Goal: Task Accomplishment & Management: Use online tool/utility

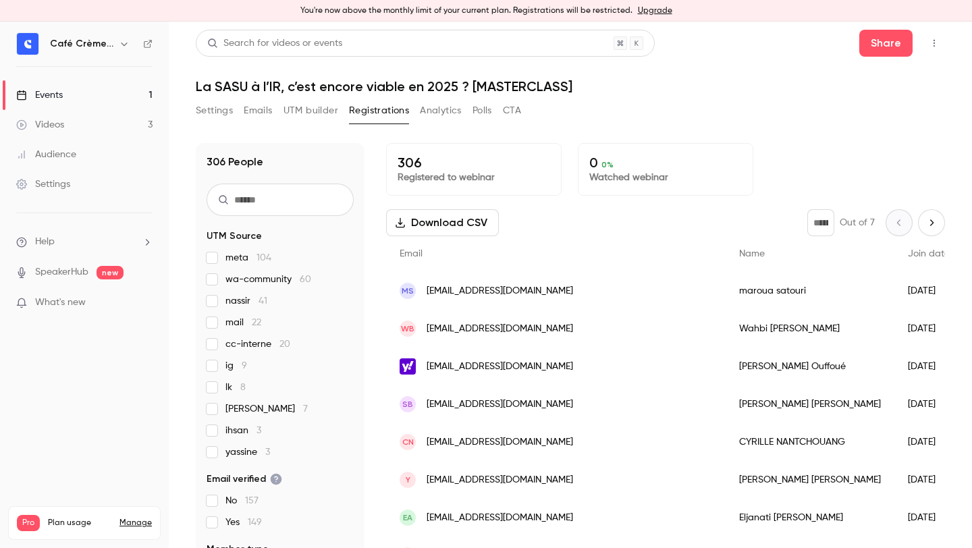
click at [642, 117] on div "Settings Emails UTM builder Registrations Analytics Polls CTA" at bounding box center [570, 113] width 749 height 27
click at [253, 83] on h1 "La SASU à l’IR, c’est encore viable en 2025 ? [MASTERCLASS]" at bounding box center [570, 86] width 749 height 16
click at [253, 82] on h1 "La SASU à l’IR, c’est encore viable en 2025 ? [MASTERCLASS]" at bounding box center [570, 86] width 749 height 16
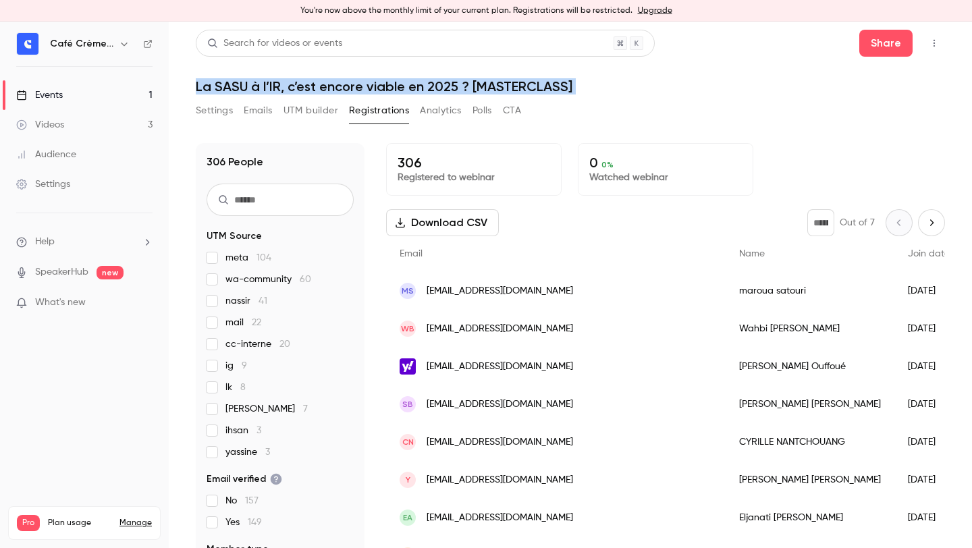
click at [253, 82] on h1 "La SASU à l’IR, c’est encore viable en 2025 ? [MASTERCLASS]" at bounding box center [570, 86] width 749 height 16
click at [304, 82] on h1 "La SASU à l’IR, c’est encore viable en 2025 ? [MASTERCLASS]" at bounding box center [570, 86] width 749 height 16
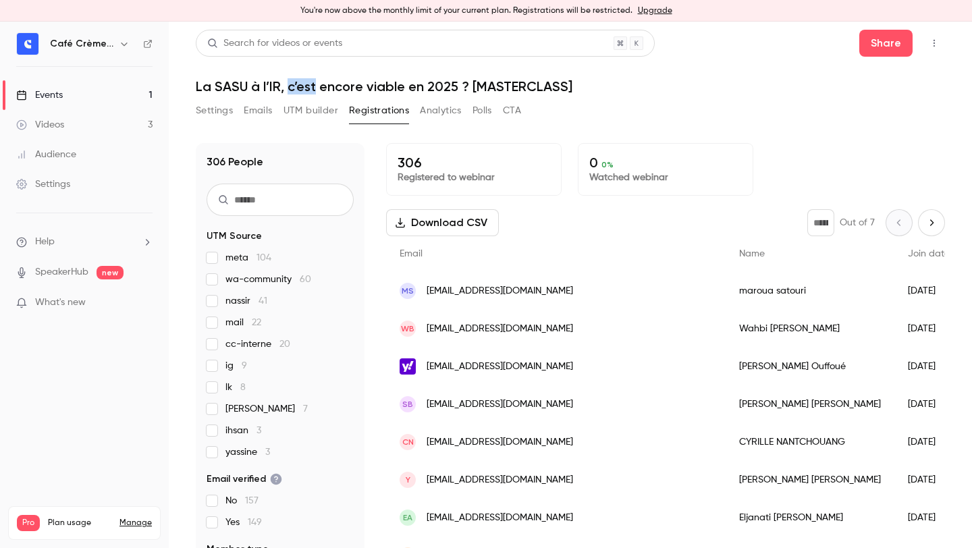
click at [304, 82] on h1 "La SASU à l’IR, c’est encore viable en 2025 ? [MASTERCLASS]" at bounding box center [570, 86] width 749 height 16
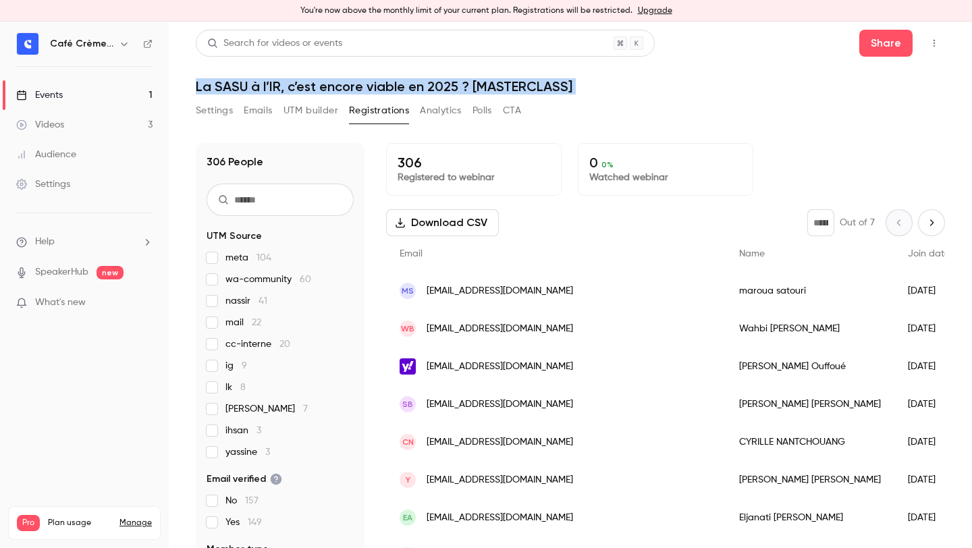
click at [304, 82] on h1 "La SASU à l’IR, c’est encore viable en 2025 ? [MASTERCLASS]" at bounding box center [570, 86] width 749 height 16
click at [350, 84] on h1 "La SASU à l’IR, c’est encore viable en 2025 ? [MASTERCLASS]" at bounding box center [570, 86] width 749 height 16
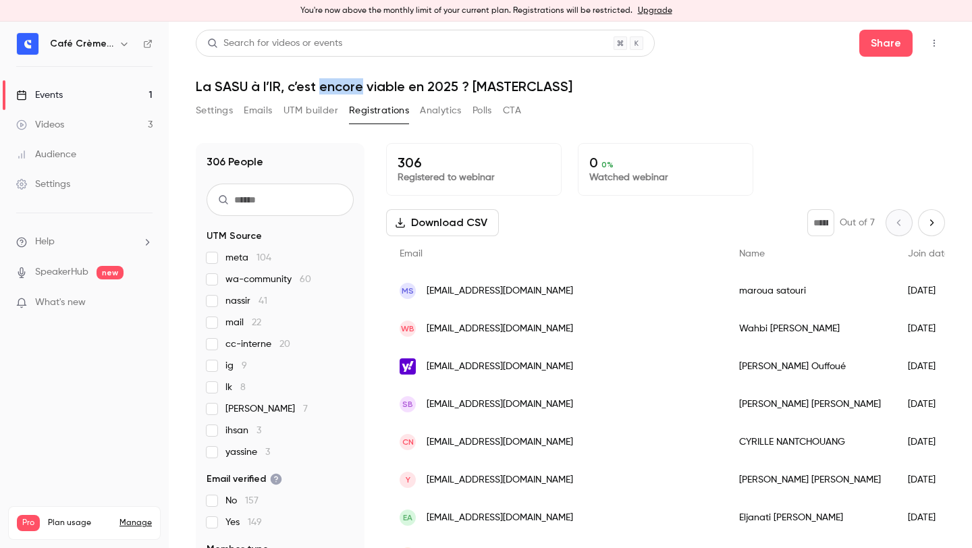
click at [350, 84] on h1 "La SASU à l’IR, c’est encore viable en 2025 ? [MASTERCLASS]" at bounding box center [570, 86] width 749 height 16
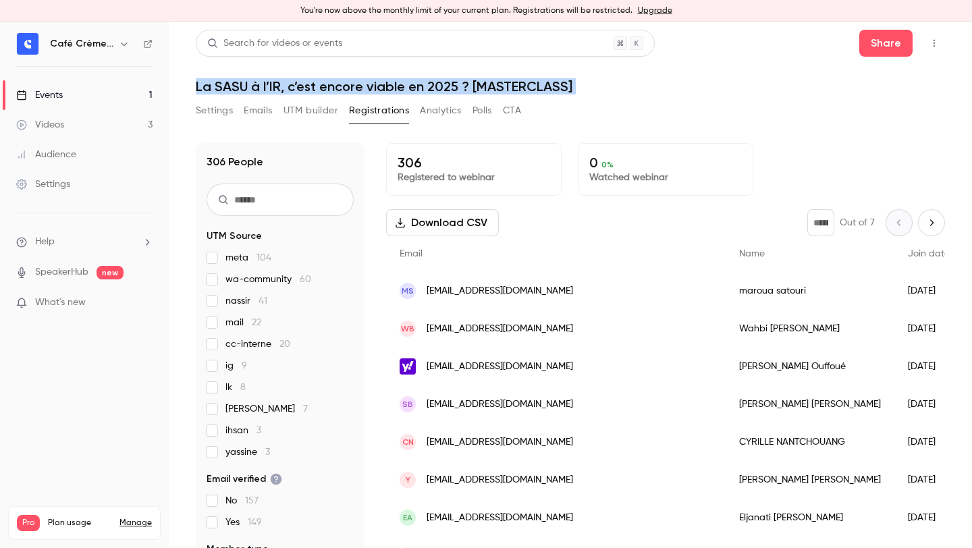
click at [350, 84] on h1 "La SASU à l’IR, c’est encore viable en 2025 ? [MASTERCLASS]" at bounding box center [570, 86] width 749 height 16
click at [361, 86] on h1 "La SASU à l’IR, c’est encore viable en 2025 ? [MASTERCLASS]" at bounding box center [570, 86] width 749 height 16
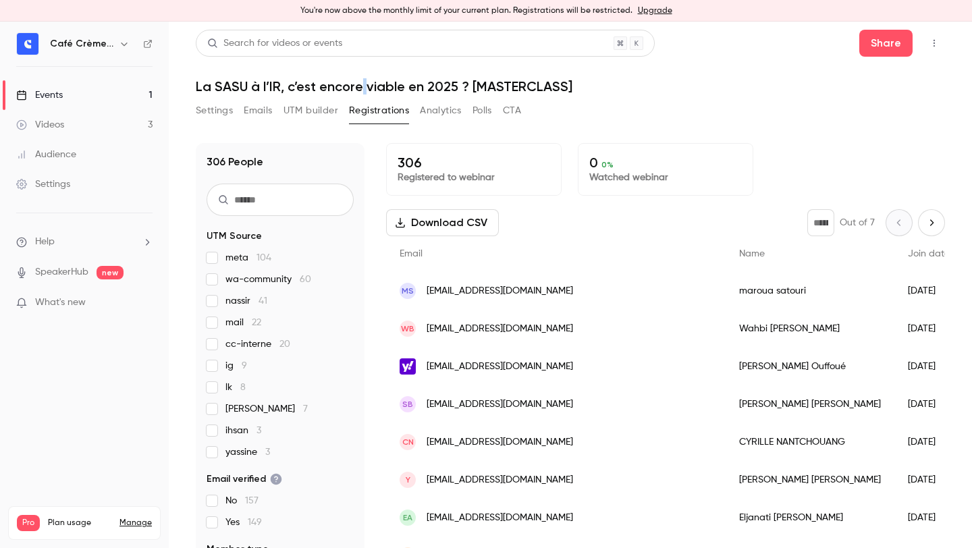
click at [361, 86] on h1 "La SASU à l’IR, c’est encore viable en 2025 ? [MASTERCLASS]" at bounding box center [570, 86] width 749 height 16
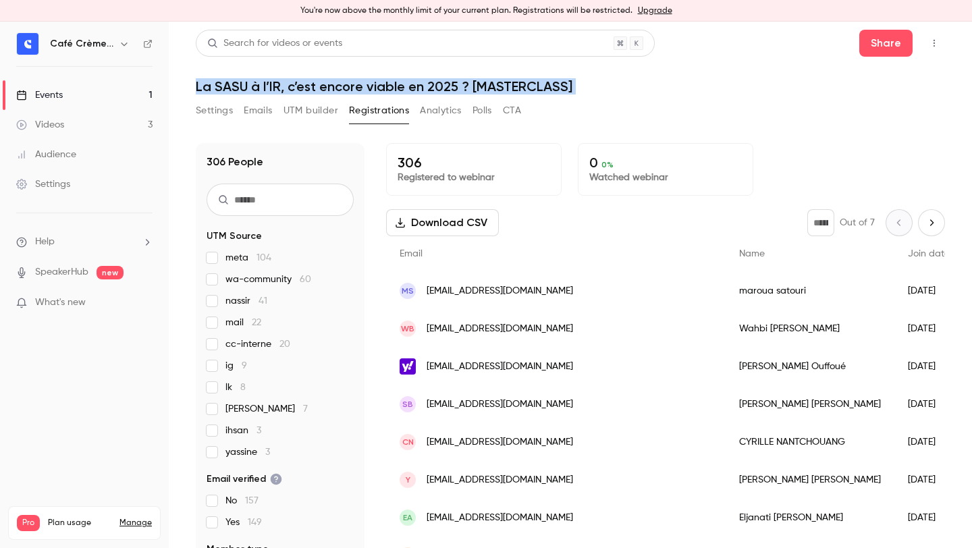
click at [361, 86] on h1 "La SASU à l’IR, c’est encore viable en 2025 ? [MASTERCLASS]" at bounding box center [570, 86] width 749 height 16
click at [372, 86] on h1 "La SASU à l’IR, c’est encore viable en 2025 ? [MASTERCLASS]" at bounding box center [570, 86] width 749 height 16
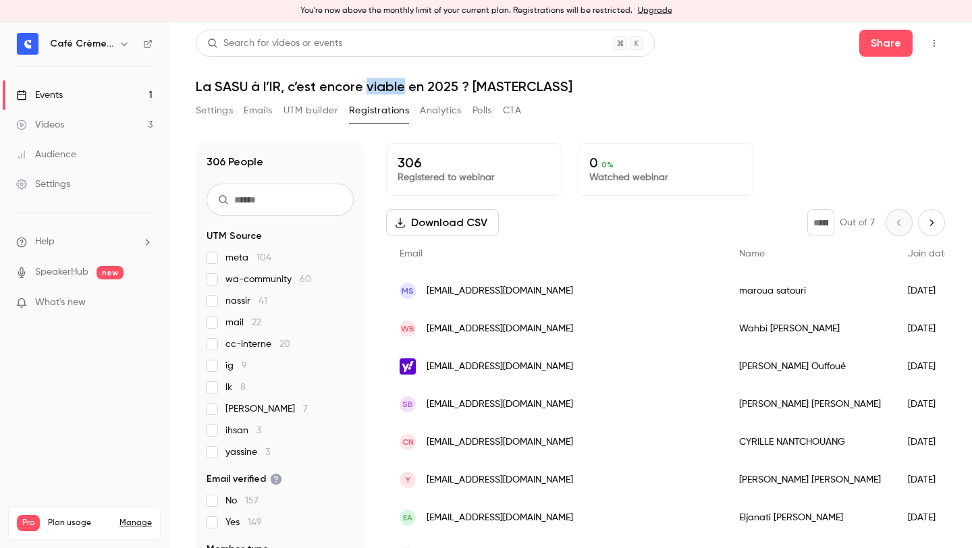
click at [372, 86] on h1 "La SASU à l’IR, c’est encore viable en 2025 ? [MASTERCLASS]" at bounding box center [570, 86] width 749 height 16
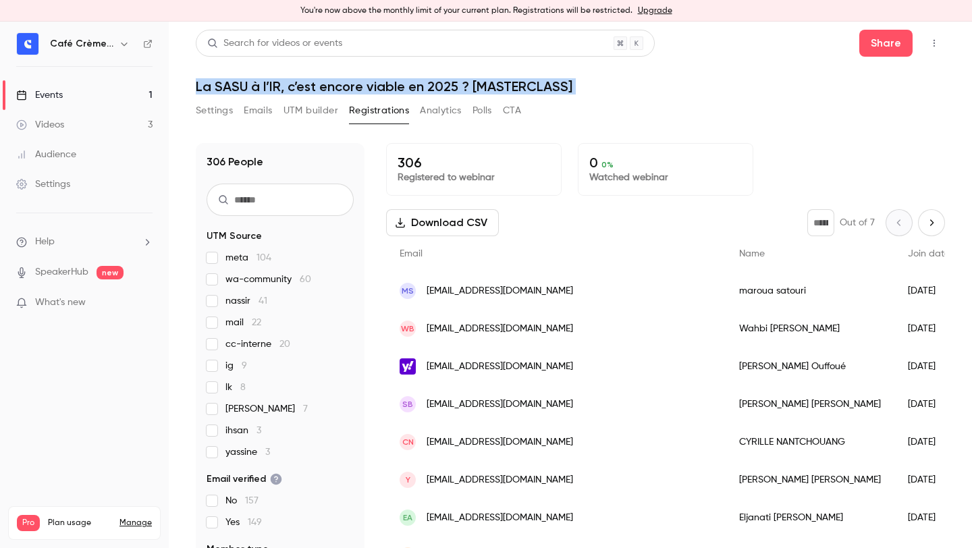
click at [372, 86] on h1 "La SASU à l’IR, c’est encore viable en 2025 ? [MASTERCLASS]" at bounding box center [570, 86] width 749 height 16
click at [433, 85] on h1 "La SASU à l’IR, c’est encore viable en 2025 ? [MASTERCLASS]" at bounding box center [570, 86] width 749 height 16
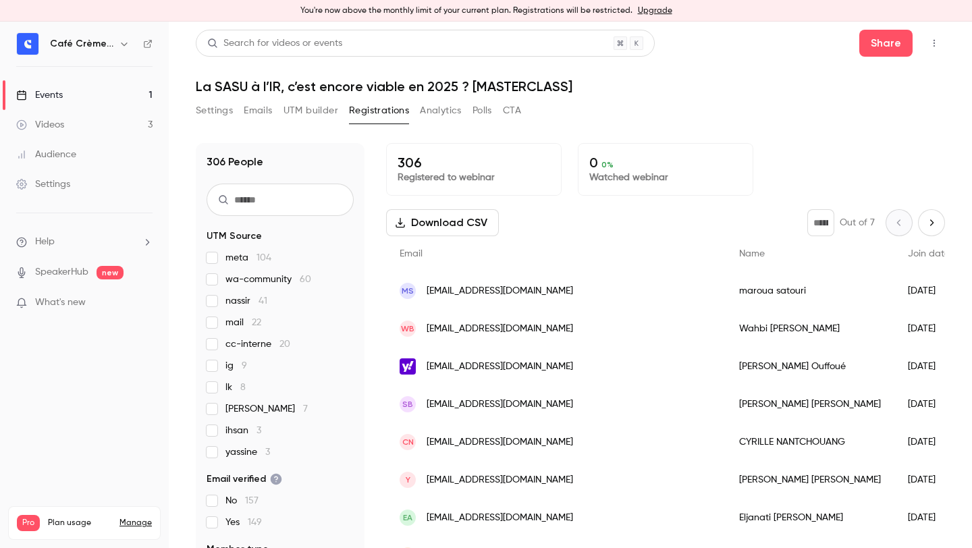
click at [571, 90] on h1 "La SASU à l’IR, c’est encore viable en 2025 ? [MASTERCLASS]" at bounding box center [570, 86] width 749 height 16
click at [570, 90] on h1 "La SASU à l’IR, c’est encore viable en 2025 ? [MASTERCLASS]" at bounding box center [570, 86] width 749 height 16
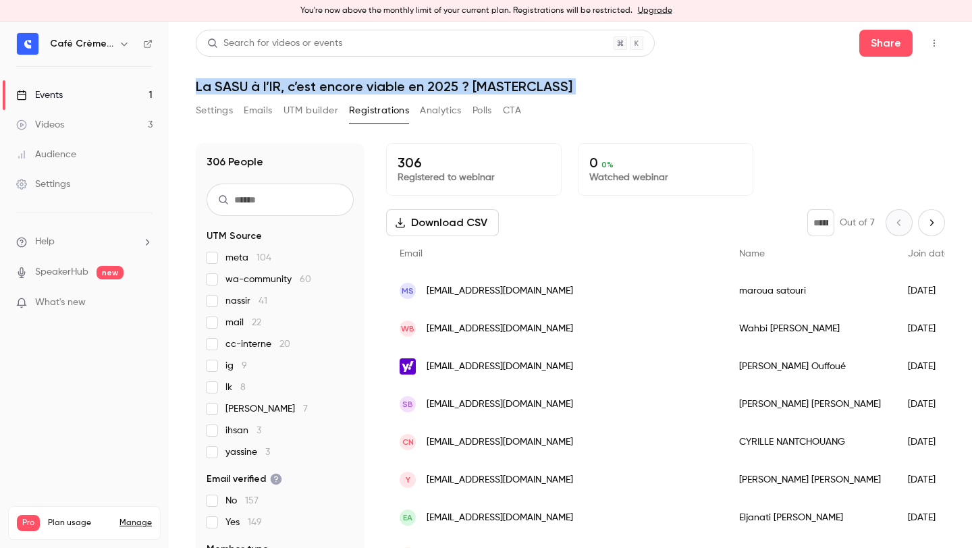
click at [570, 90] on h1 "La SASU à l’IR, c’est encore viable en 2025 ? [MASTERCLASS]" at bounding box center [570, 86] width 749 height 16
click at [561, 87] on h1 "La SASU à l’IR, c’est encore viable en 2025 ? [MASTERCLASS]" at bounding box center [570, 86] width 749 height 16
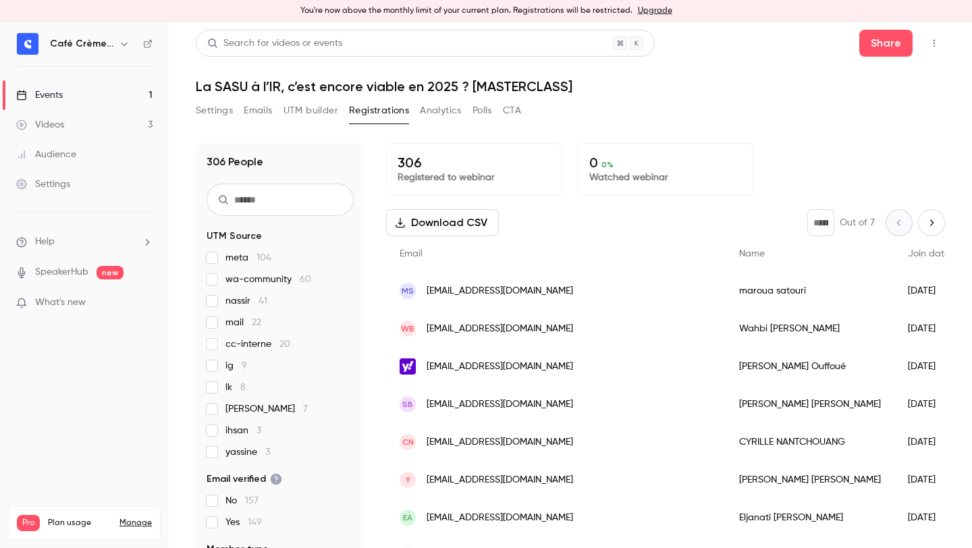
click at [267, 76] on header "Search for videos or events Share La SASU à l’IR, c’est encore viable en 2025 ?…" at bounding box center [570, 62] width 749 height 65
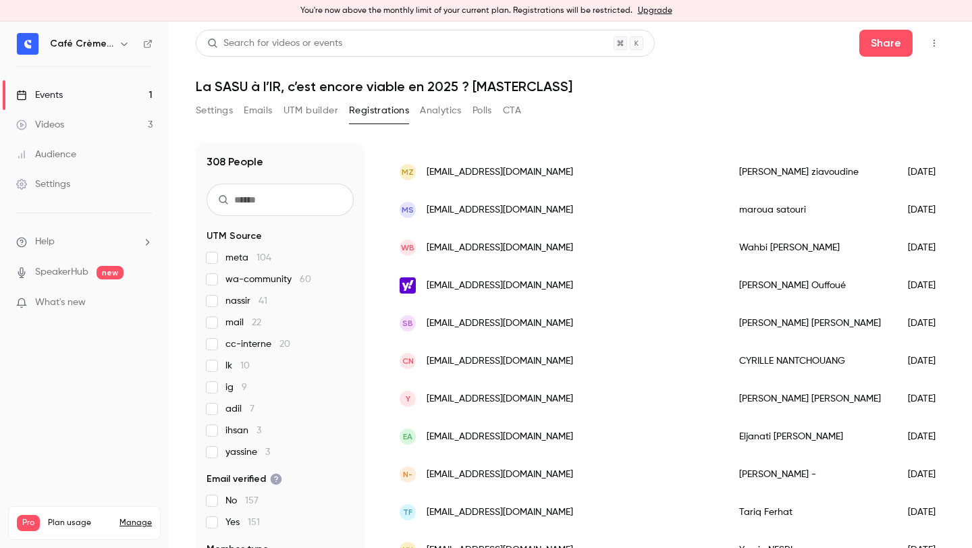
scroll to position [235, 0]
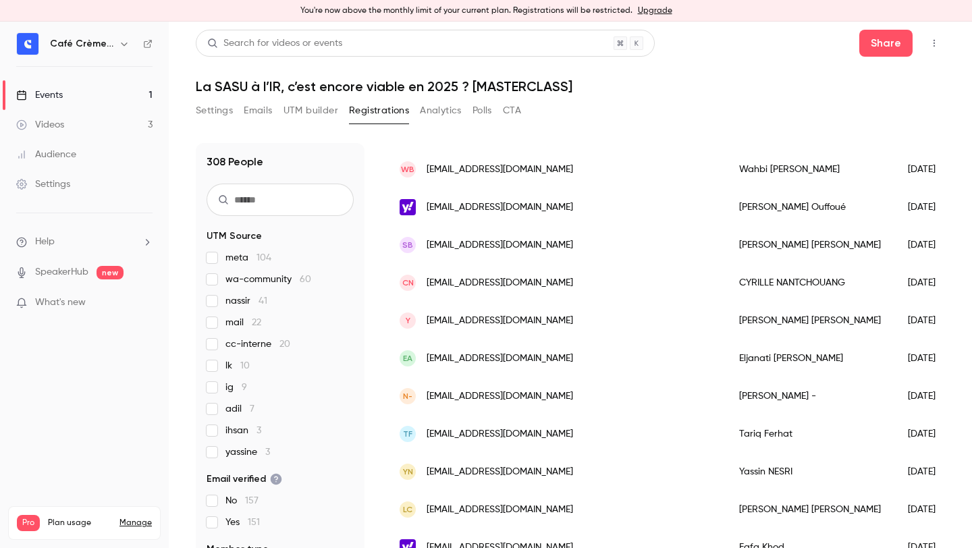
click at [80, 88] on link "Events 1" at bounding box center [84, 95] width 169 height 30
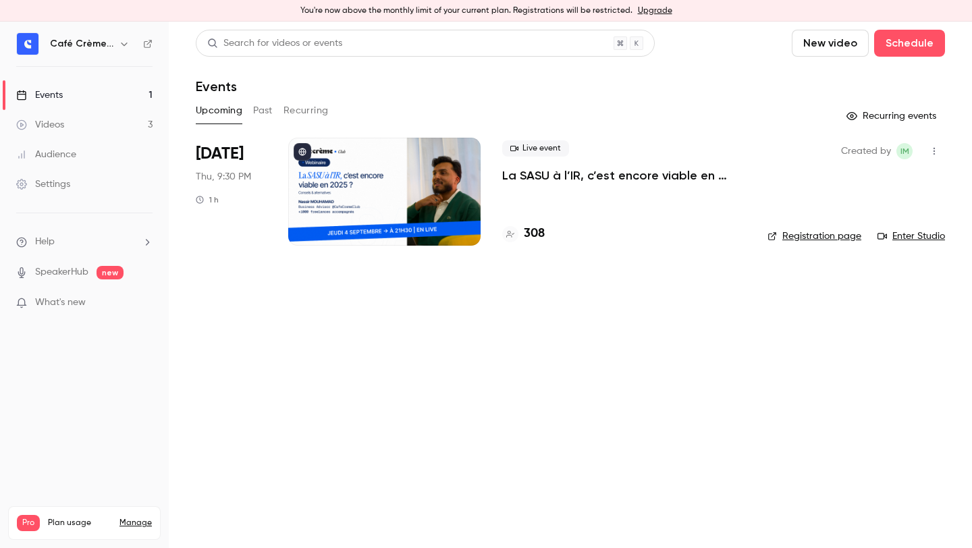
click at [579, 180] on p "La SASU à l’IR, c’est encore viable en 2025 ? [MASTERCLASS]" at bounding box center [624, 175] width 244 height 16
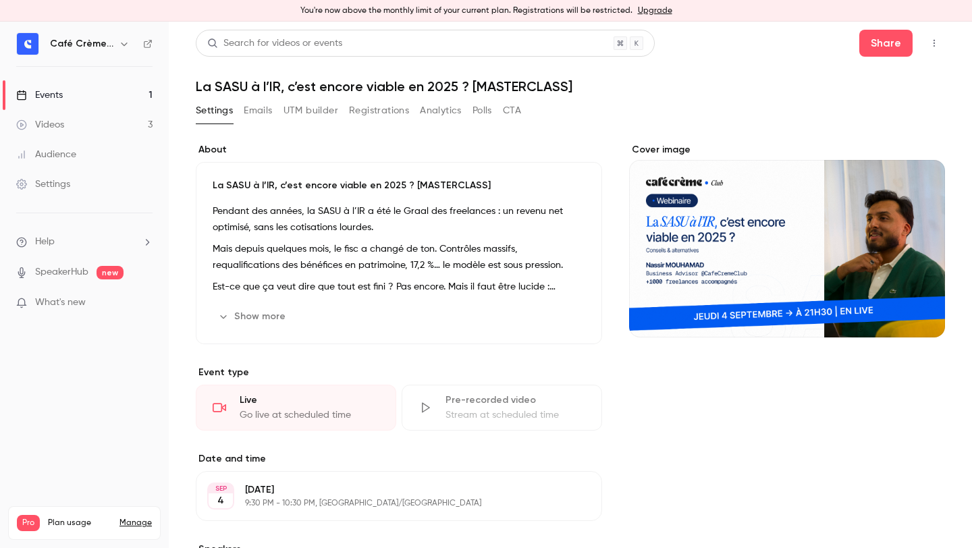
click at [306, 111] on button "UTM builder" at bounding box center [310, 111] width 55 height 22
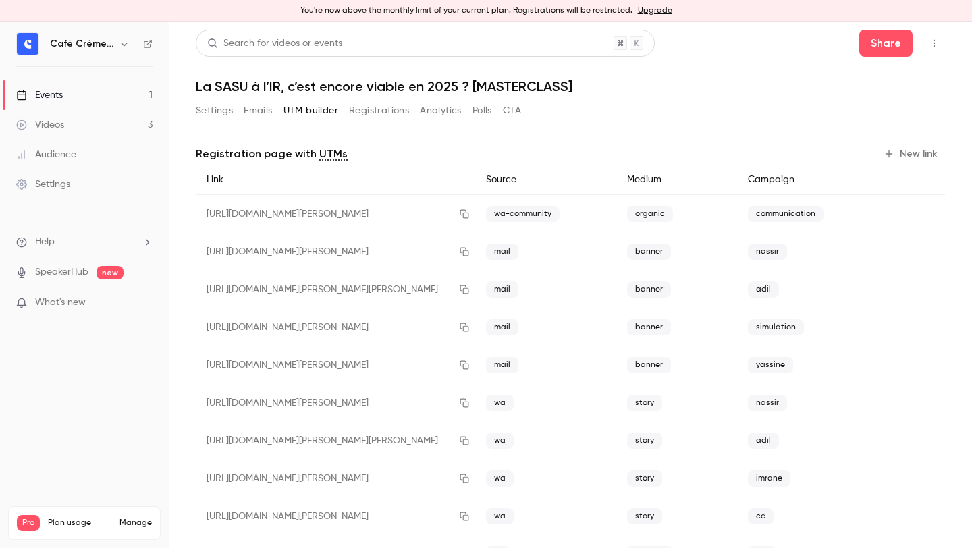
click at [358, 110] on button "Registrations" at bounding box center [379, 111] width 60 height 22
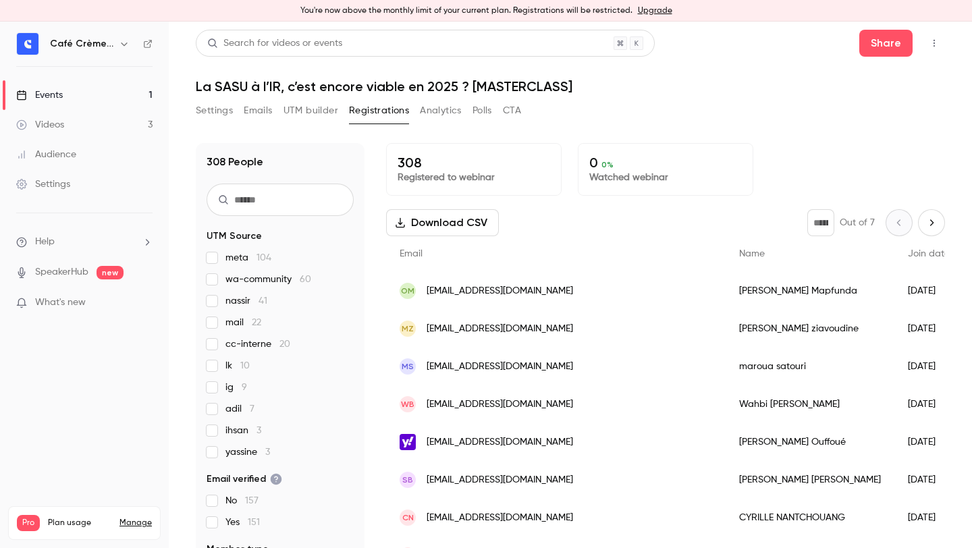
click at [340, 102] on div "Settings Emails UTM builder Registrations Analytics Polls CTA" at bounding box center [358, 111] width 325 height 22
click at [328, 107] on button "UTM builder" at bounding box center [310, 111] width 55 height 22
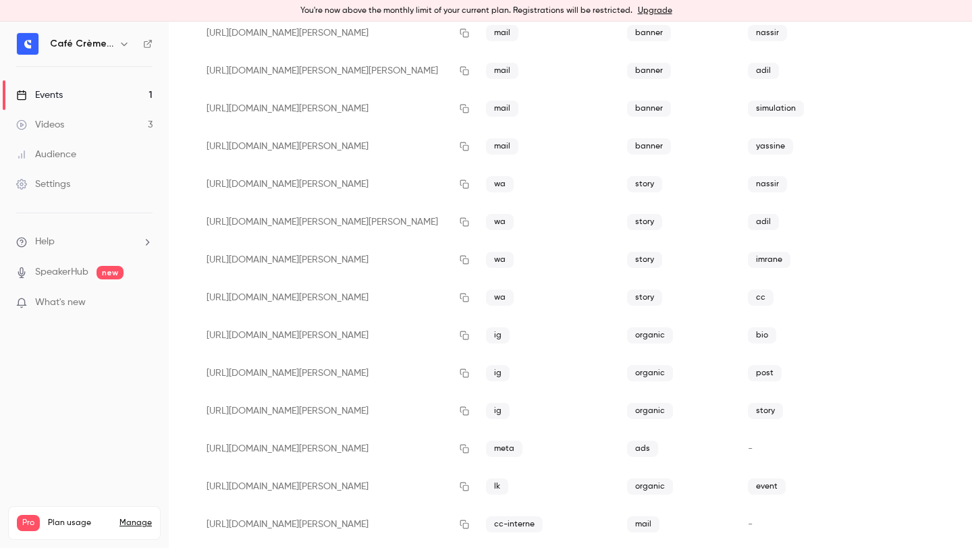
scroll to position [265, 0]
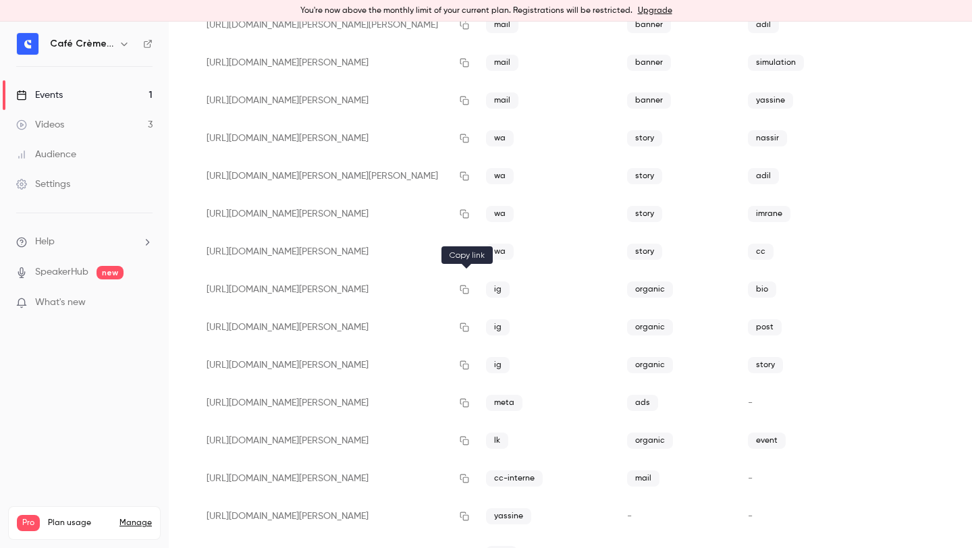
click at [464, 290] on icon "button" at bounding box center [464, 289] width 11 height 9
click at [465, 402] on icon "button" at bounding box center [464, 403] width 9 height 9
